Goal: Task Accomplishment & Management: Manage account settings

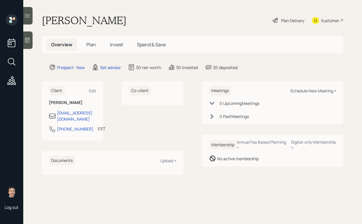
click at [303, 88] on div "Schedule New Meeting +" at bounding box center [313, 91] width 46 height 6
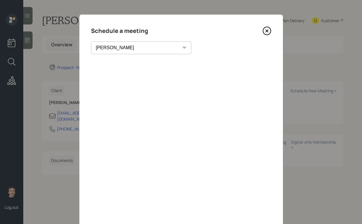
click at [129, 50] on select "[PERSON_NAME] [PERSON_NAME] [PERSON_NAME] [PERSON_NAME] [PERSON_NAME] [PERSON_N…" at bounding box center [141, 47] width 100 height 13
click at [91, 41] on select "Theresa Spinello Matthew Burke Xavier Ross Eitan Bar-David Ian Yamey Trevor Nel…" at bounding box center [141, 47] width 100 height 13
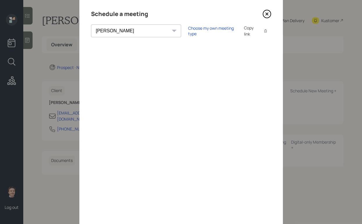
scroll to position [18, 0]
click at [121, 32] on select "Theresa Spinello Matthew Burke Xavier Ross Eitan Bar-David Ian Yamey Trevor Nel…" at bounding box center [136, 30] width 90 height 13
click at [91, 24] on select "Theresa Spinello Matthew Burke Xavier Ross Eitan Bar-David Ian Yamey Trevor Nel…" at bounding box center [136, 30] width 90 height 13
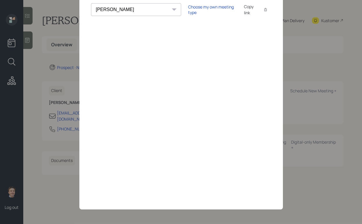
click at [125, 9] on select "Theresa Spinello Matthew Burke Xavier Ross Eitan Bar-David Ian Yamey Trevor Nel…" at bounding box center [136, 9] width 90 height 13
select select "bffa7908-1b2a-4c79-9bb6-f0ec9aed22d3"
click at [91, 3] on select "Theresa Spinello Matthew Burke Xavier Ross Eitan Bar-David Ian Yamey Trevor Nel…" at bounding box center [136, 9] width 90 height 13
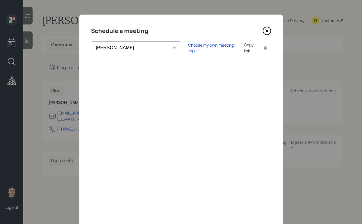
click at [265, 33] on icon at bounding box center [267, 30] width 9 height 9
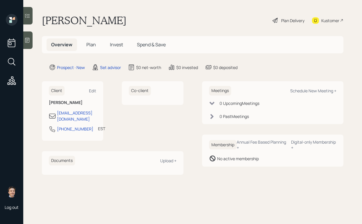
click at [26, 40] on icon at bounding box center [27, 40] width 4 height 5
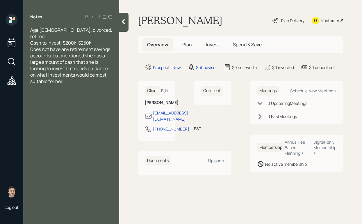
click at [97, 40] on div "Cash to invest: $200k-$250k" at bounding box center [71, 43] width 82 height 6
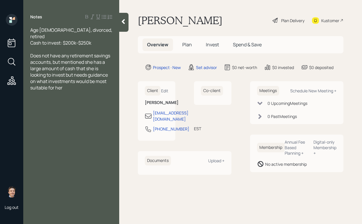
click at [127, 24] on div at bounding box center [123, 22] width 9 height 19
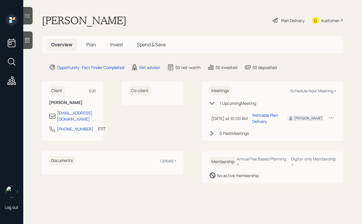
click at [29, 35] on div at bounding box center [27, 39] width 9 height 17
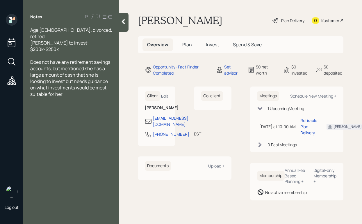
click at [122, 25] on div at bounding box center [123, 22] width 9 height 19
